Goal: Download file/media

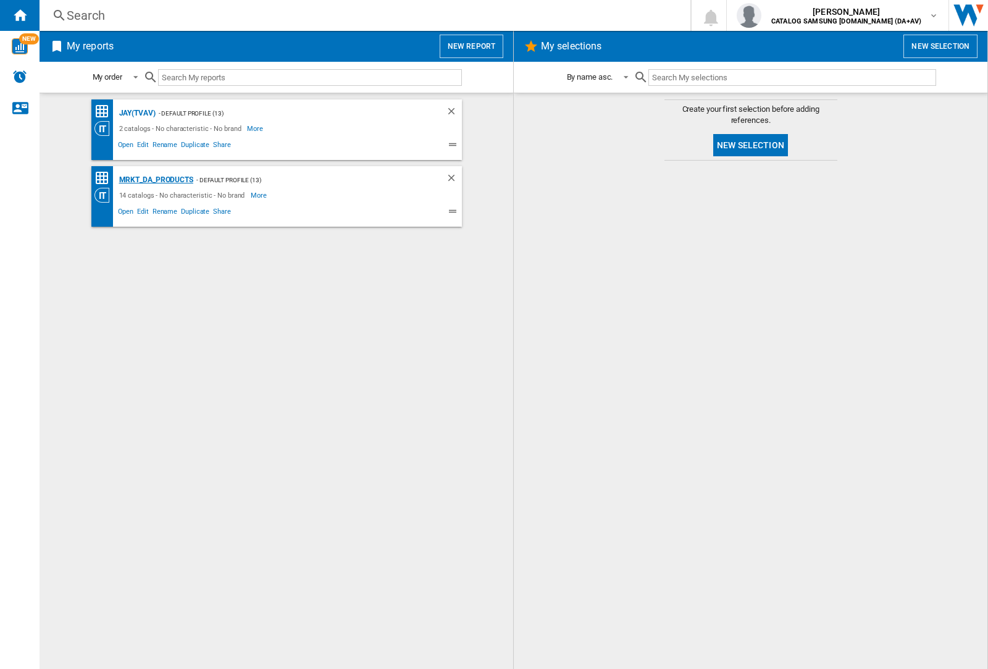
click at [156, 180] on div "MRKT_DA_PRODUCTS" at bounding box center [154, 179] width 77 height 15
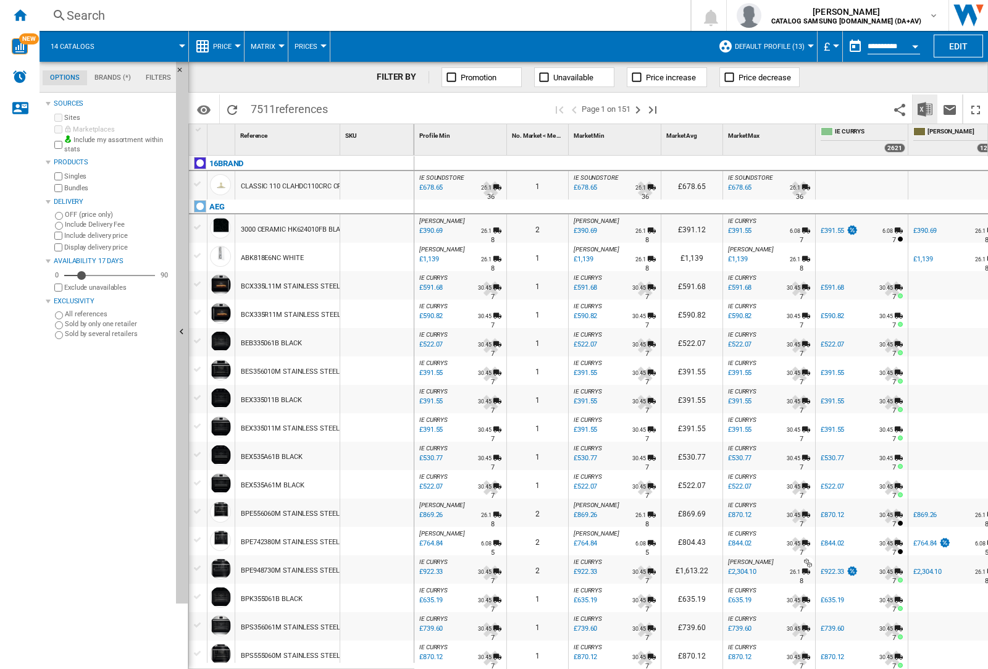
click at [924, 108] on img "Download in Excel" at bounding box center [924, 109] width 15 height 15
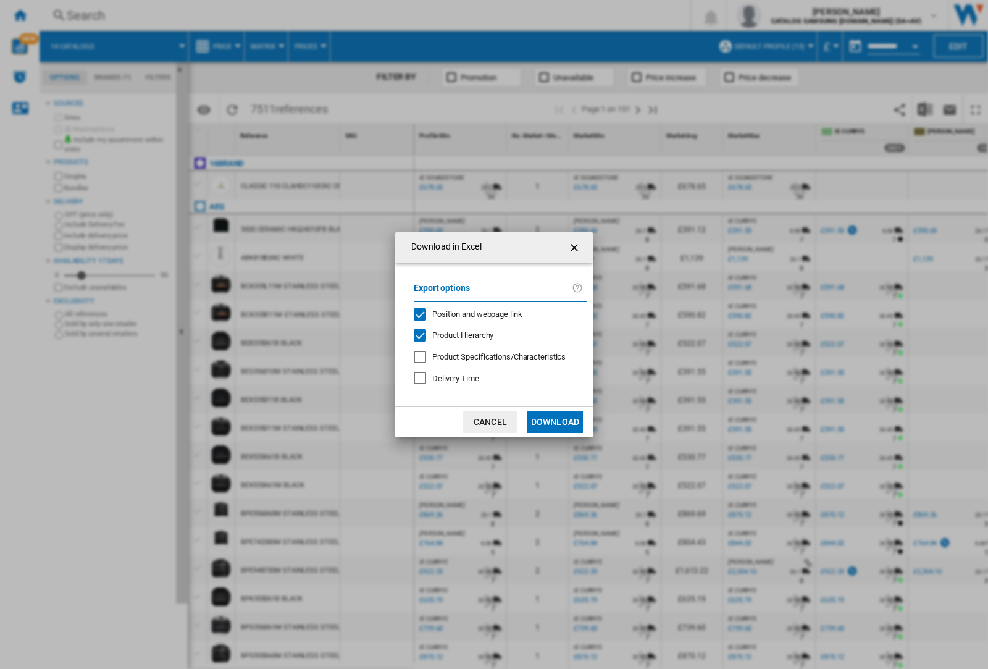
click at [469, 313] on span "Position and webpage link" at bounding box center [477, 313] width 90 height 9
click at [555, 422] on button "Download" at bounding box center [555, 422] width 56 height 22
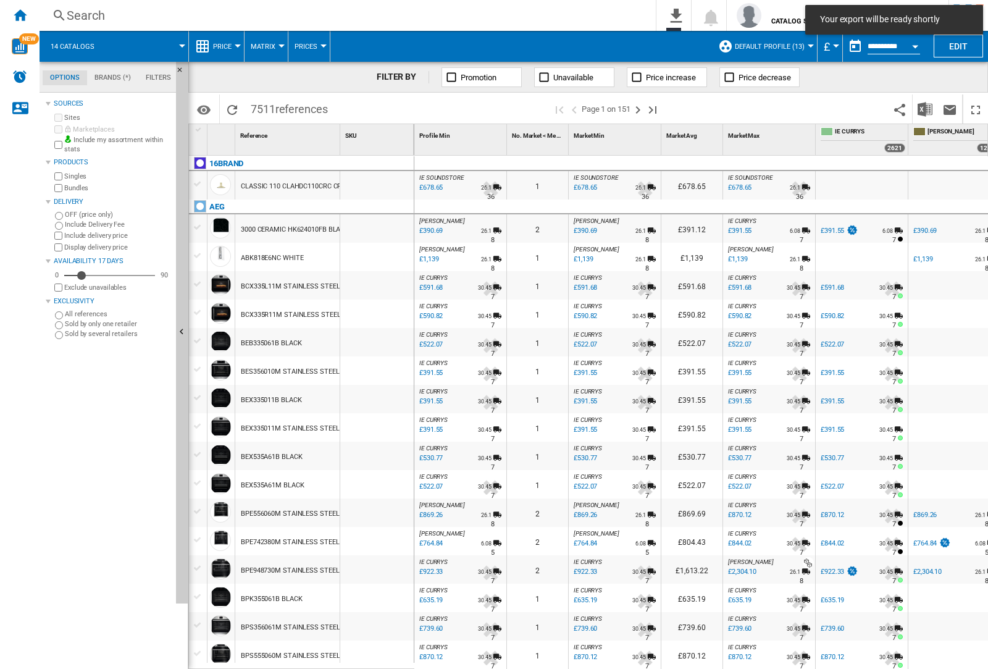
click at [382, 283] on div at bounding box center [376, 285] width 73 height 28
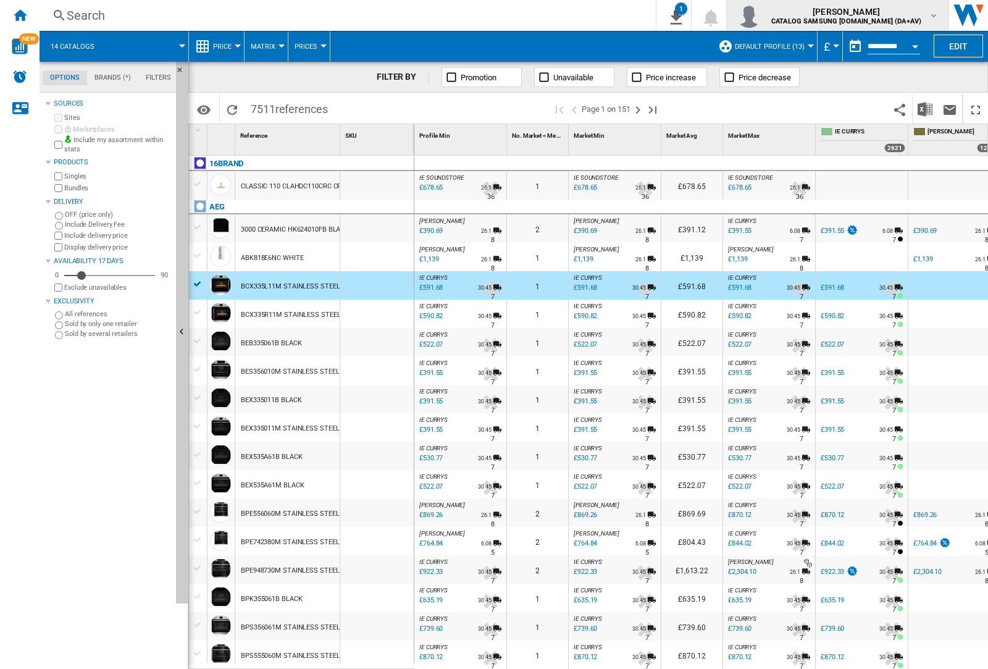
click at [761, 15] on img "button" at bounding box center [749, 15] width 25 height 25
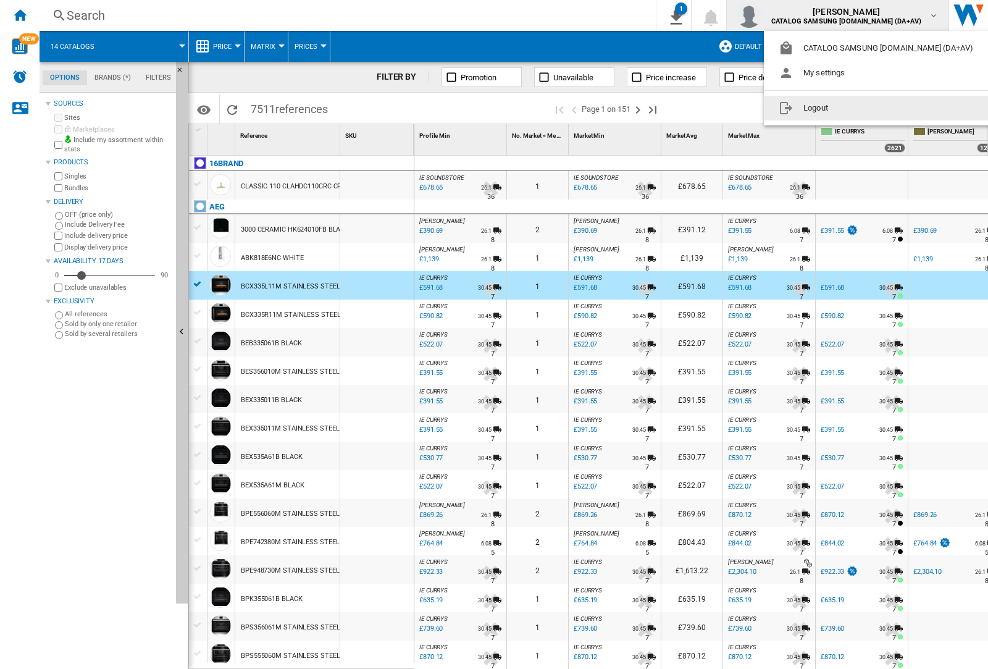
click at [859, 108] on button "Logout" at bounding box center [878, 108] width 229 height 25
